Goal: Task Accomplishment & Management: Use online tool/utility

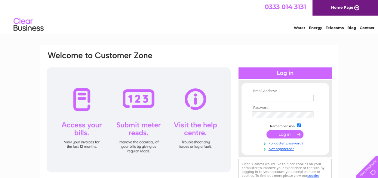
type input "wellmeadowbc@gmail.com"
click at [282, 133] on input "submit" at bounding box center [284, 134] width 37 height 8
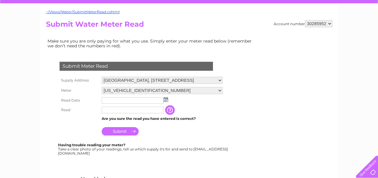
scroll to position [60, 0]
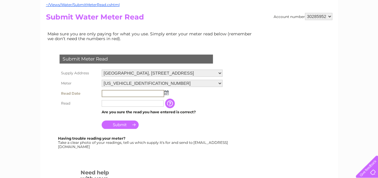
click at [150, 94] on input "text" at bounding box center [133, 93] width 62 height 7
click at [165, 92] on img at bounding box center [165, 92] width 5 height 5
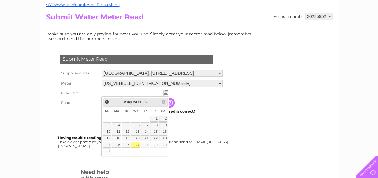
click at [139, 142] on link "27" at bounding box center [136, 145] width 10 height 6
type input "2025/08/27"
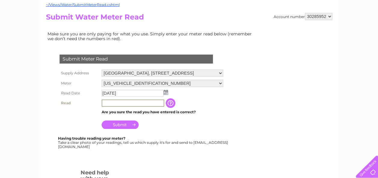
click at [128, 102] on input "text" at bounding box center [133, 103] width 62 height 7
type input "01486"
click at [176, 102] on input "button" at bounding box center [170, 104] width 11 height 10
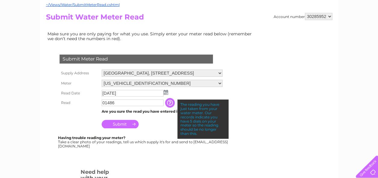
click at [210, 93] on td "2025/08/27" at bounding box center [162, 94] width 124 height 10
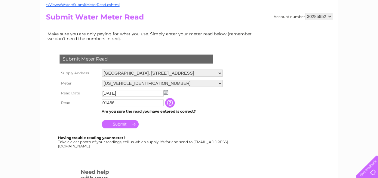
click at [122, 122] on input "Submit" at bounding box center [120, 124] width 37 height 8
